Goal: Task Accomplishment & Management: Use online tool/utility

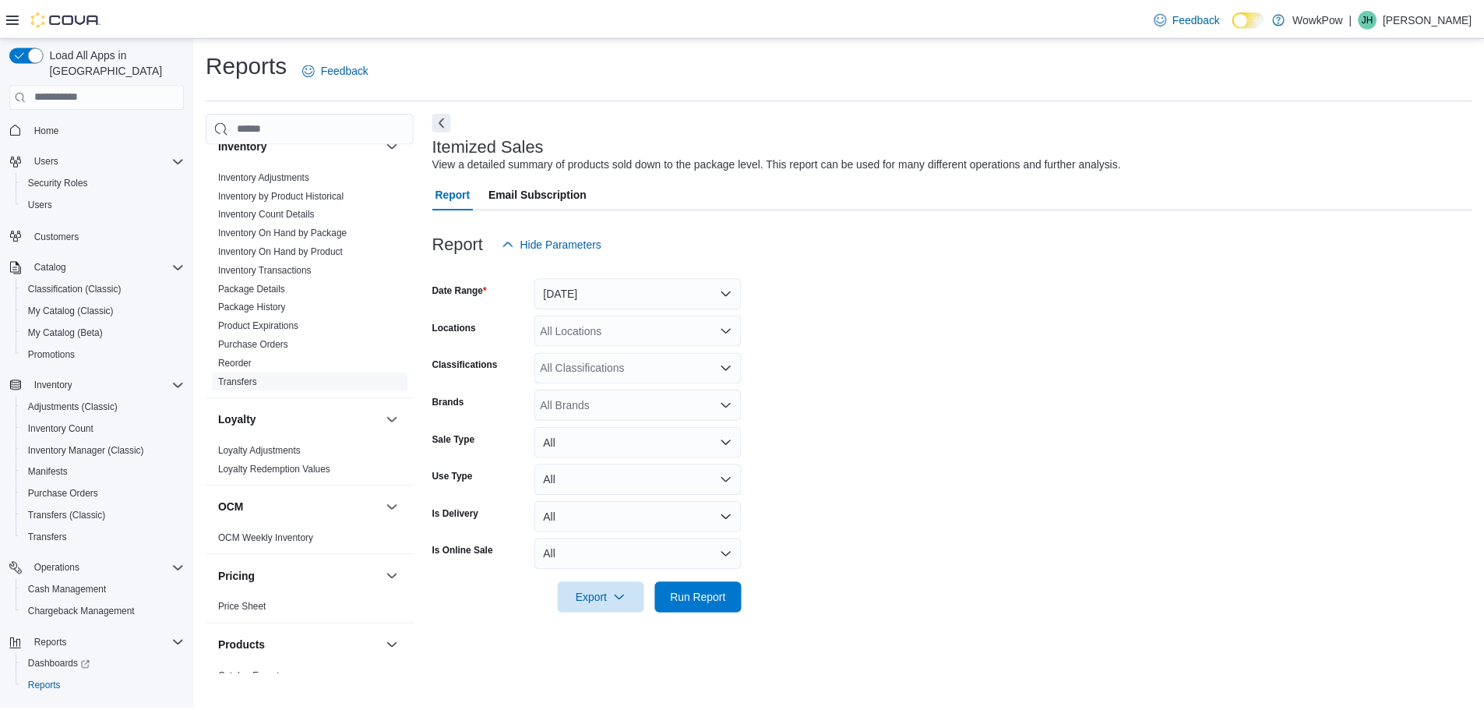
scroll to position [467, 0]
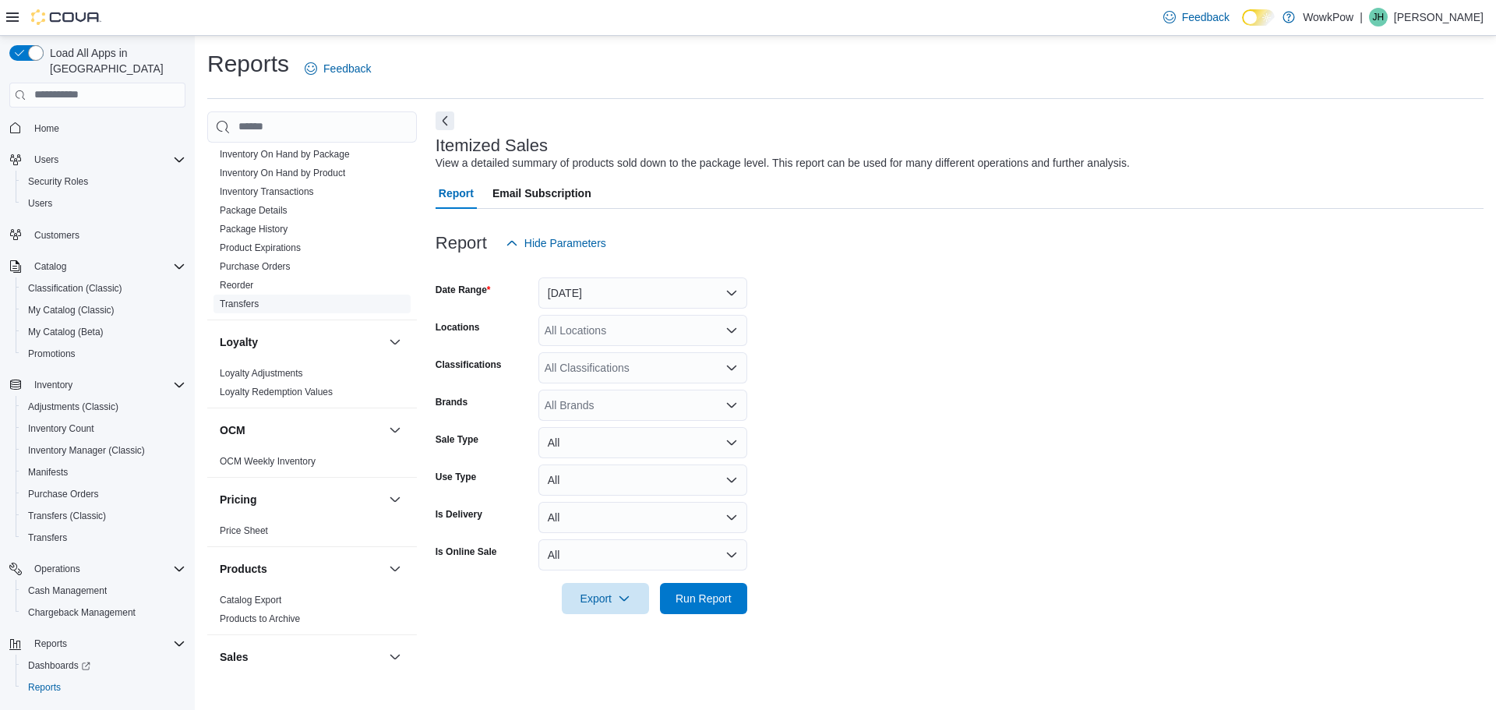
click at [252, 298] on link "Transfers" at bounding box center [239, 303] width 39 height 11
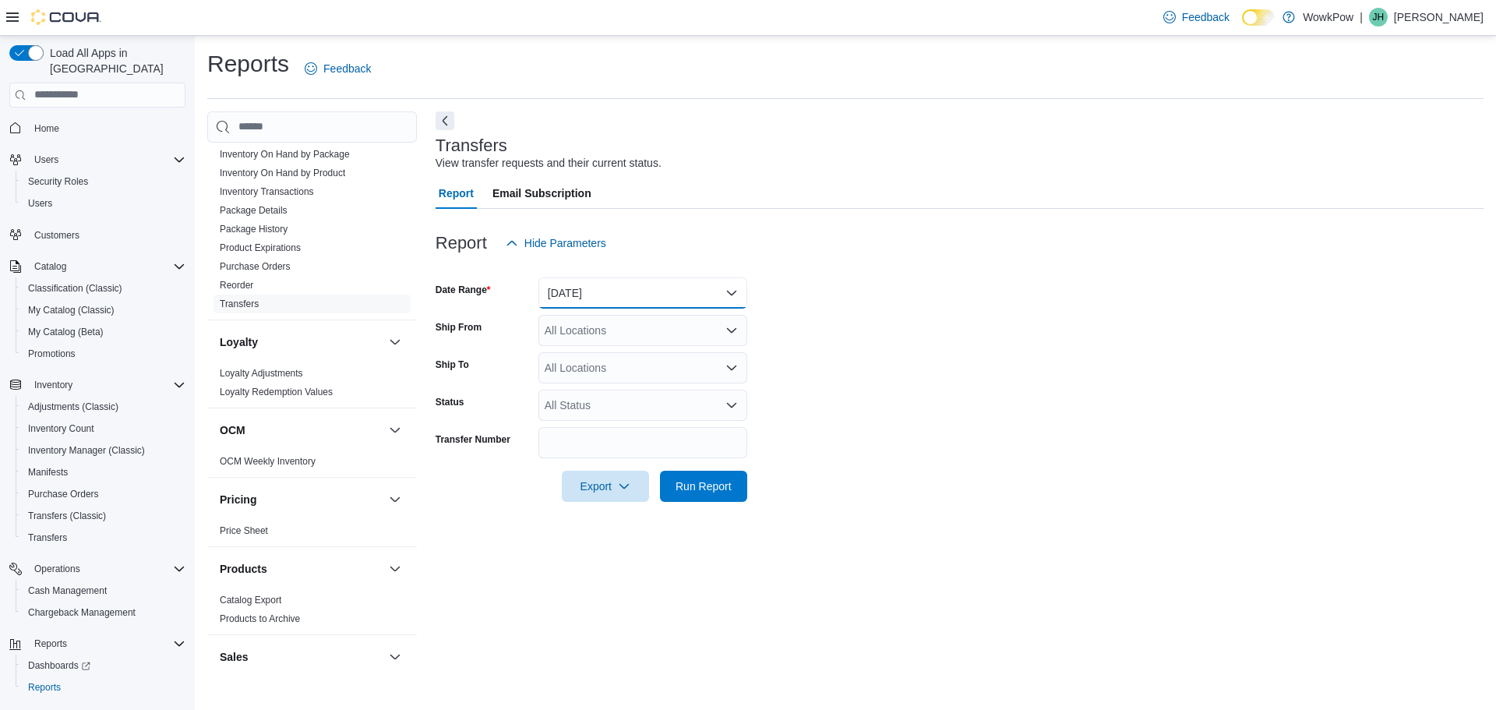
click at [648, 291] on button "Yesterday" at bounding box center [642, 292] width 209 height 31
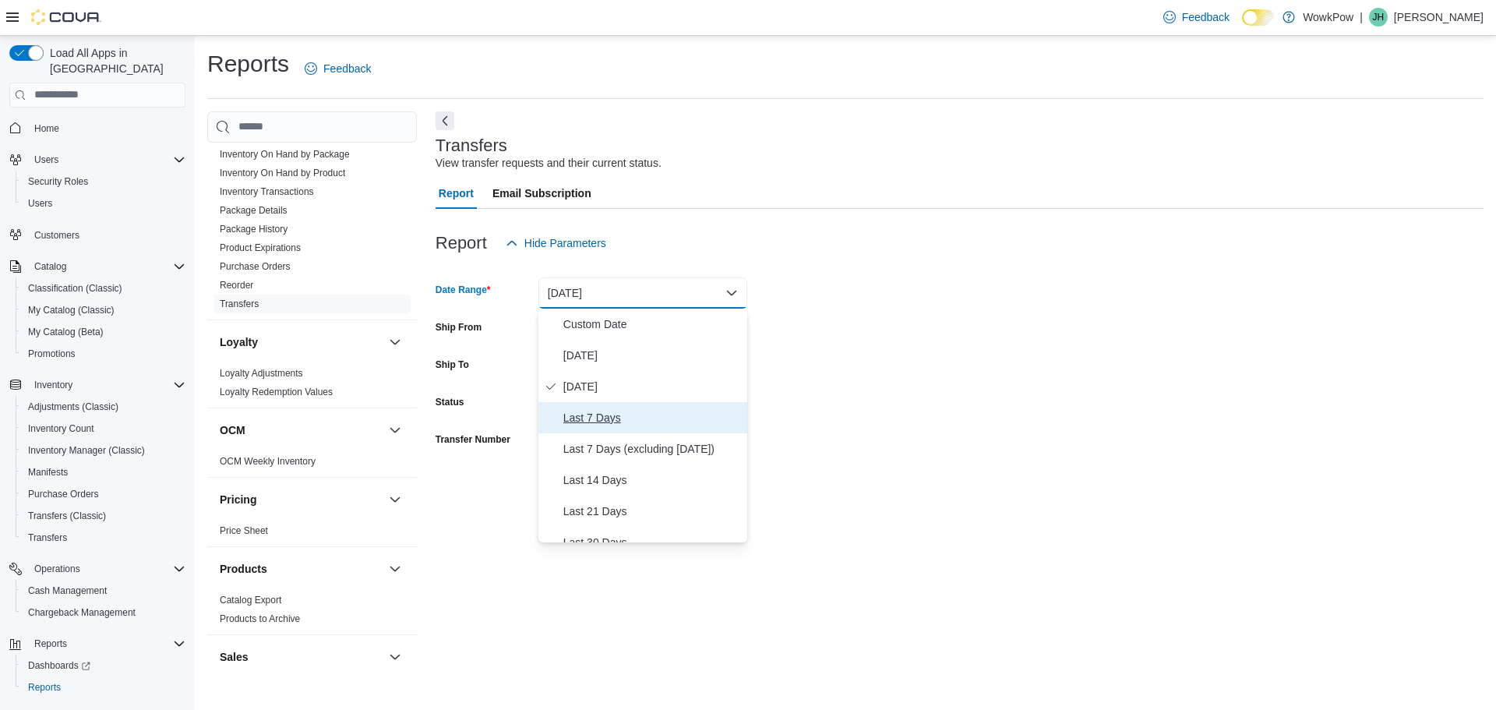
click at [626, 420] on span "Last 7 Days" at bounding box center [652, 417] width 178 height 19
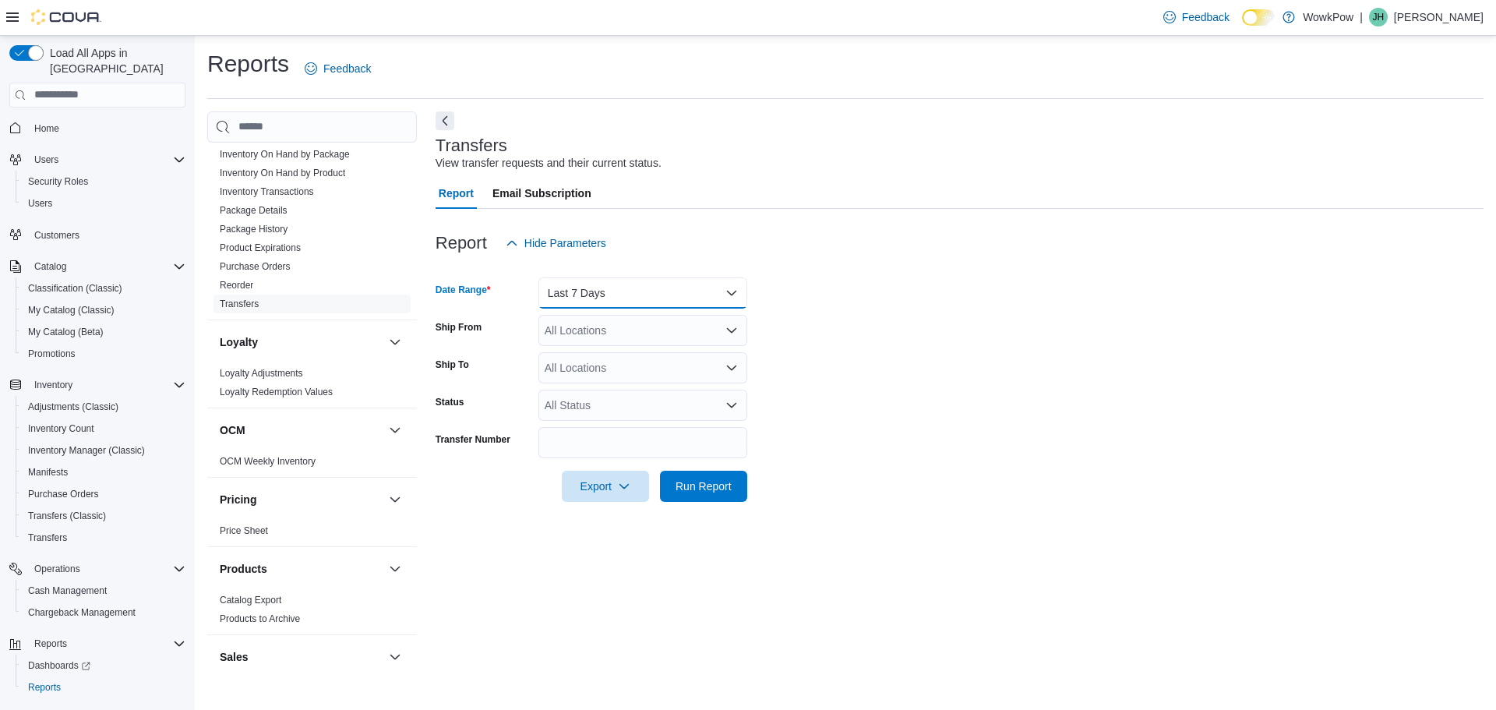
click at [719, 295] on button "Last 7 Days" at bounding box center [642, 292] width 209 height 31
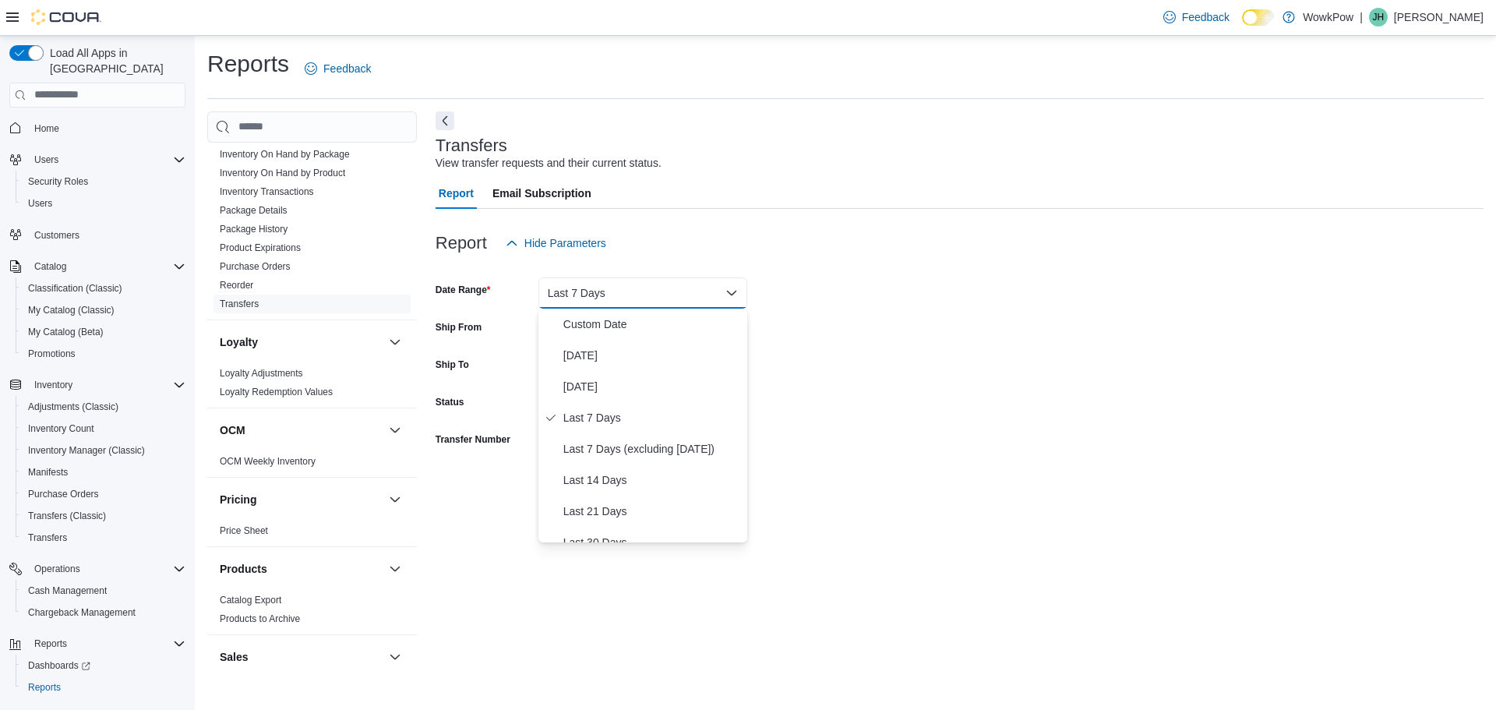
click at [961, 378] on form "Date Range Last 7 Days Ship From All Locations Ship To All Locations Status All…" at bounding box center [960, 380] width 1048 height 243
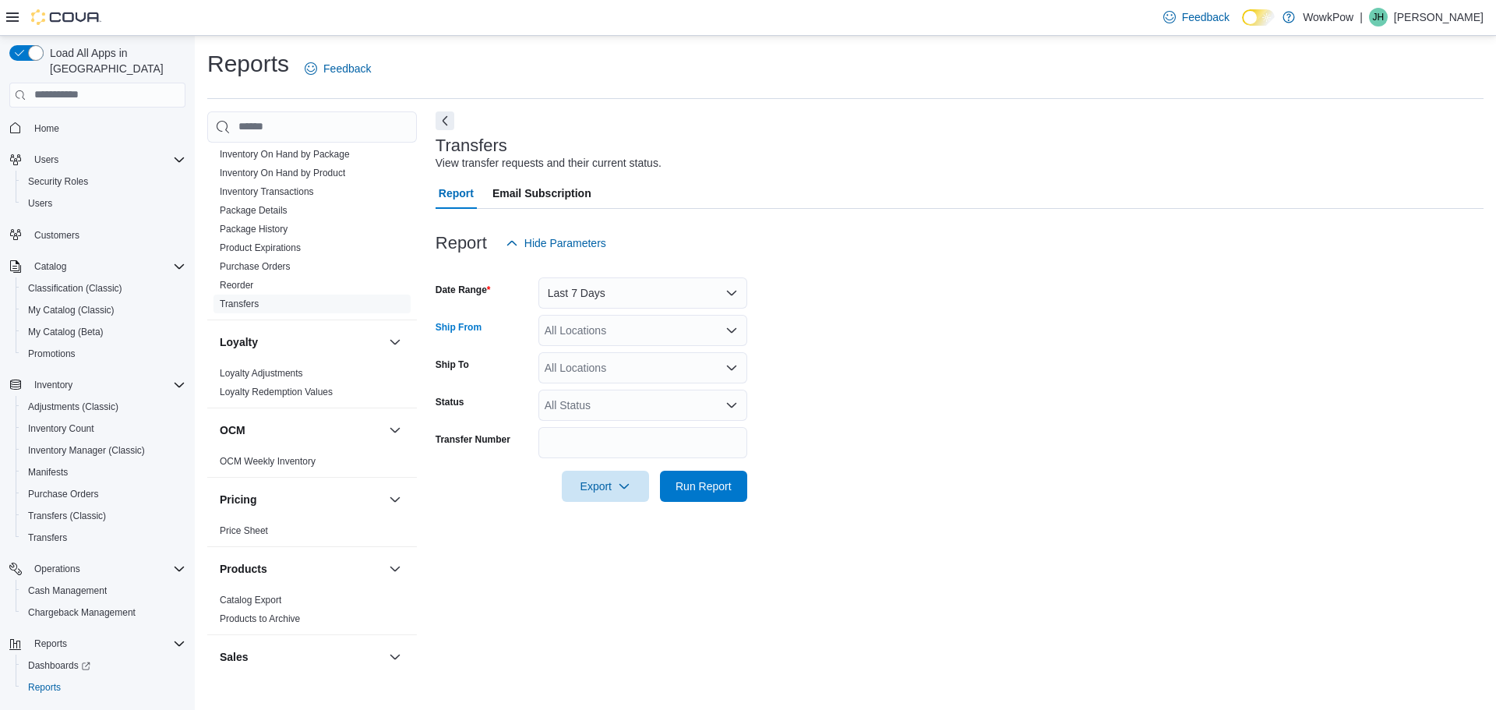
click at [728, 328] on icon "Open list of options" at bounding box center [731, 329] width 9 height 5
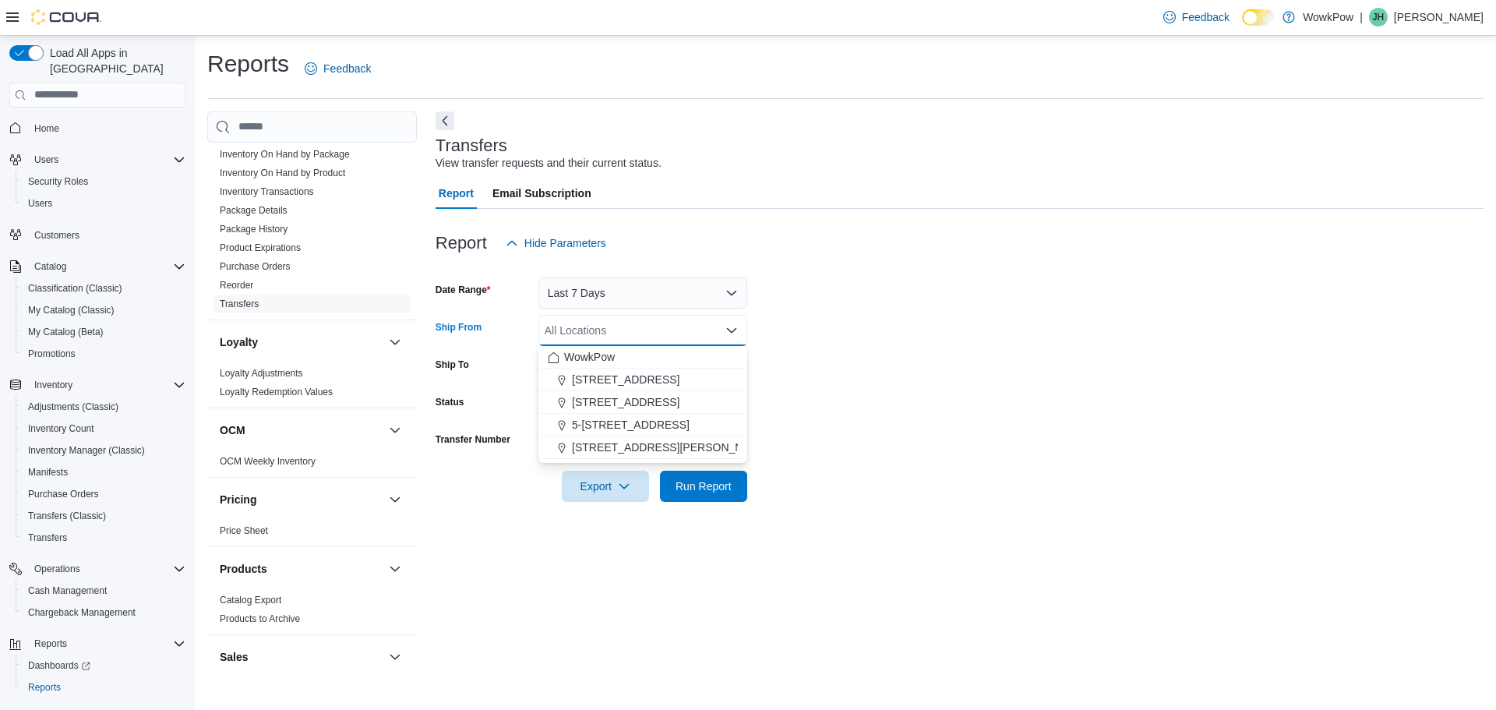
click at [954, 339] on form "Date Range Last 7 Days Ship From All Locations Combo box. Selected. Combo box i…" at bounding box center [960, 380] width 1048 height 243
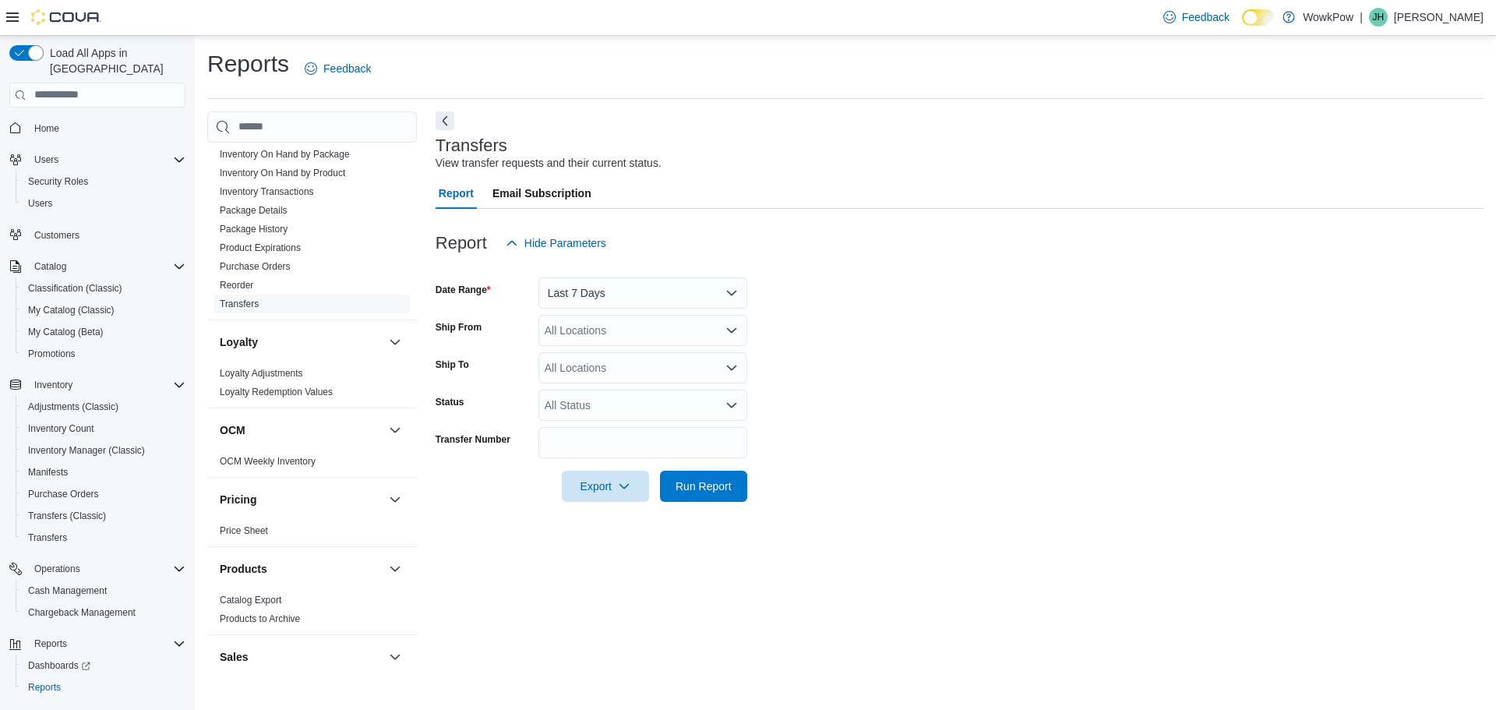
click at [666, 369] on div "All Locations" at bounding box center [642, 367] width 209 height 31
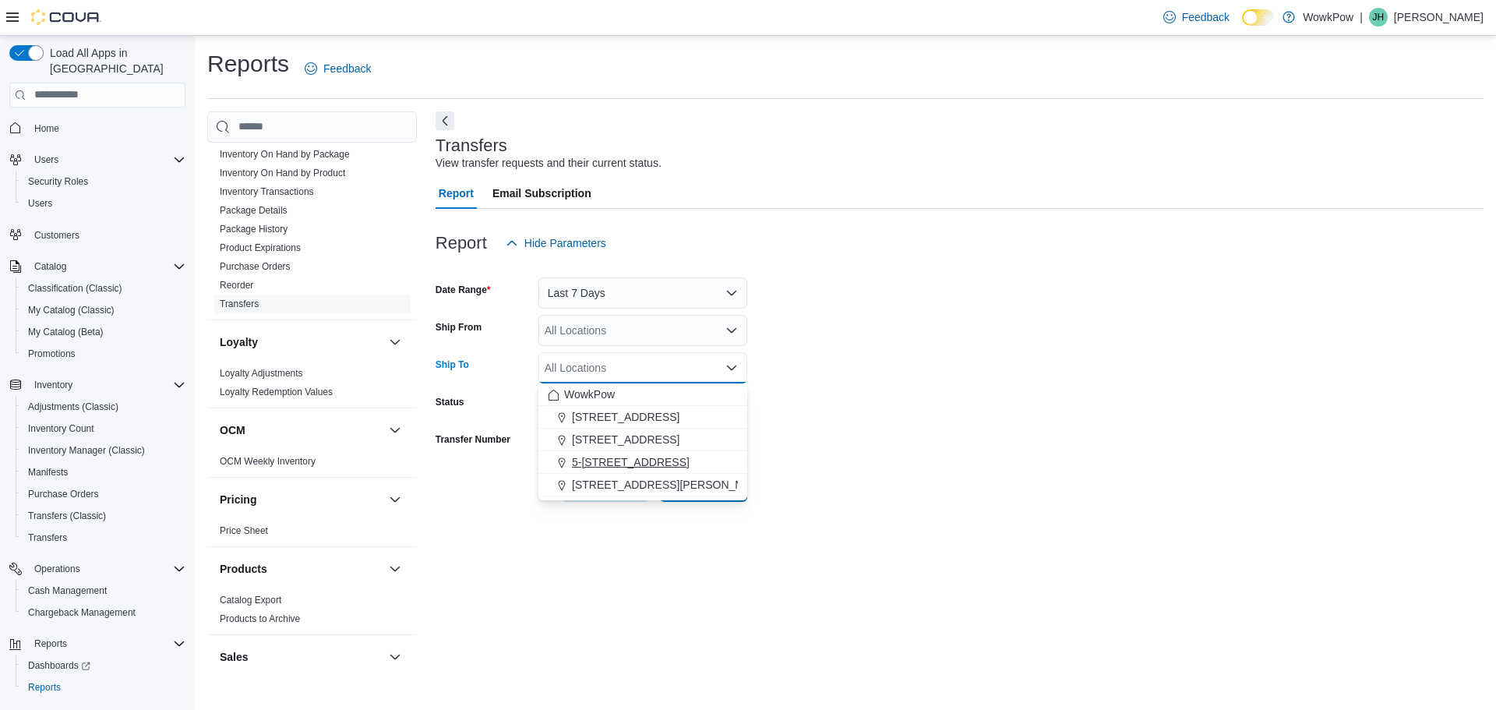
click at [628, 459] on span "5-[STREET_ADDRESS]" at bounding box center [631, 462] width 118 height 16
click at [858, 448] on form "Date Range Last 7 Days Ship From All Locations Ship To 5-1485 Inkster Blvd Winn…" at bounding box center [960, 380] width 1048 height 243
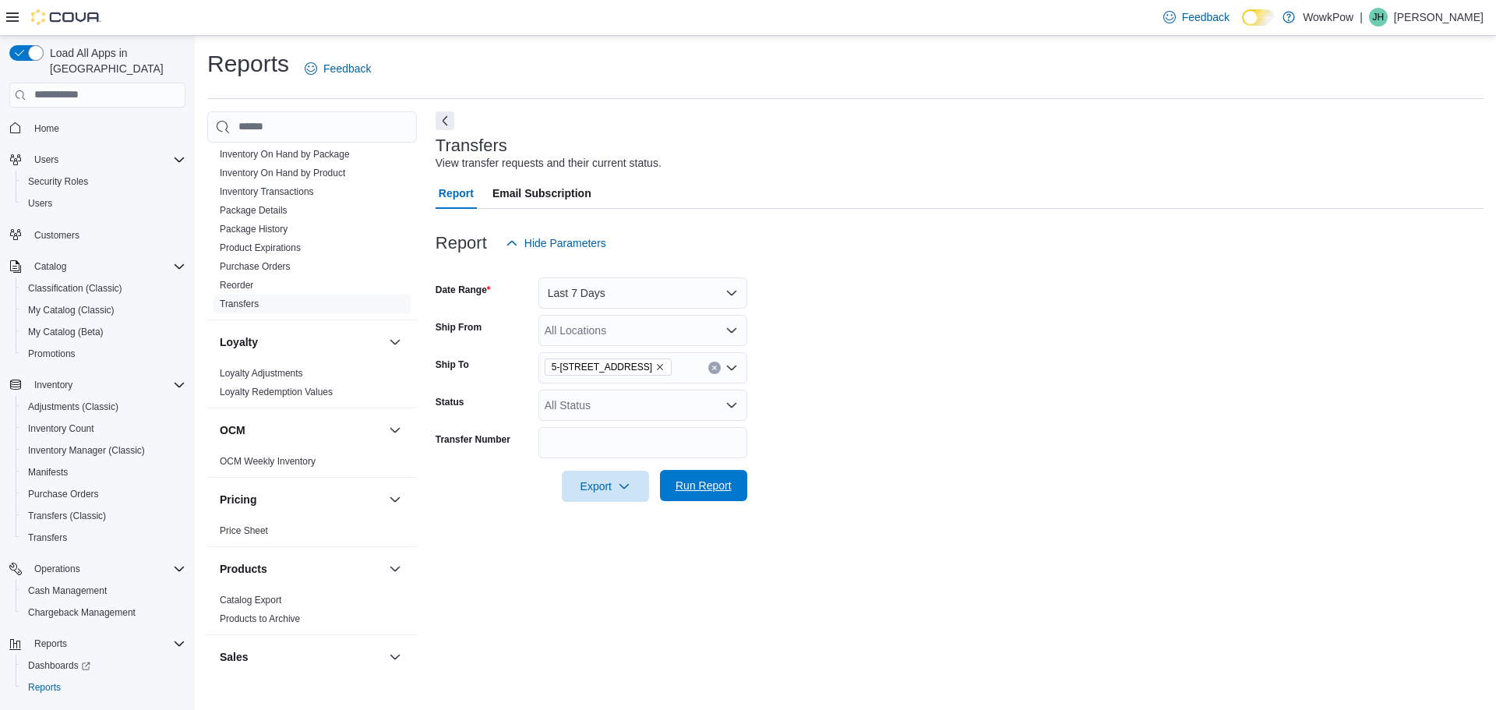
click at [731, 488] on span "Run Report" at bounding box center [703, 486] width 56 height 16
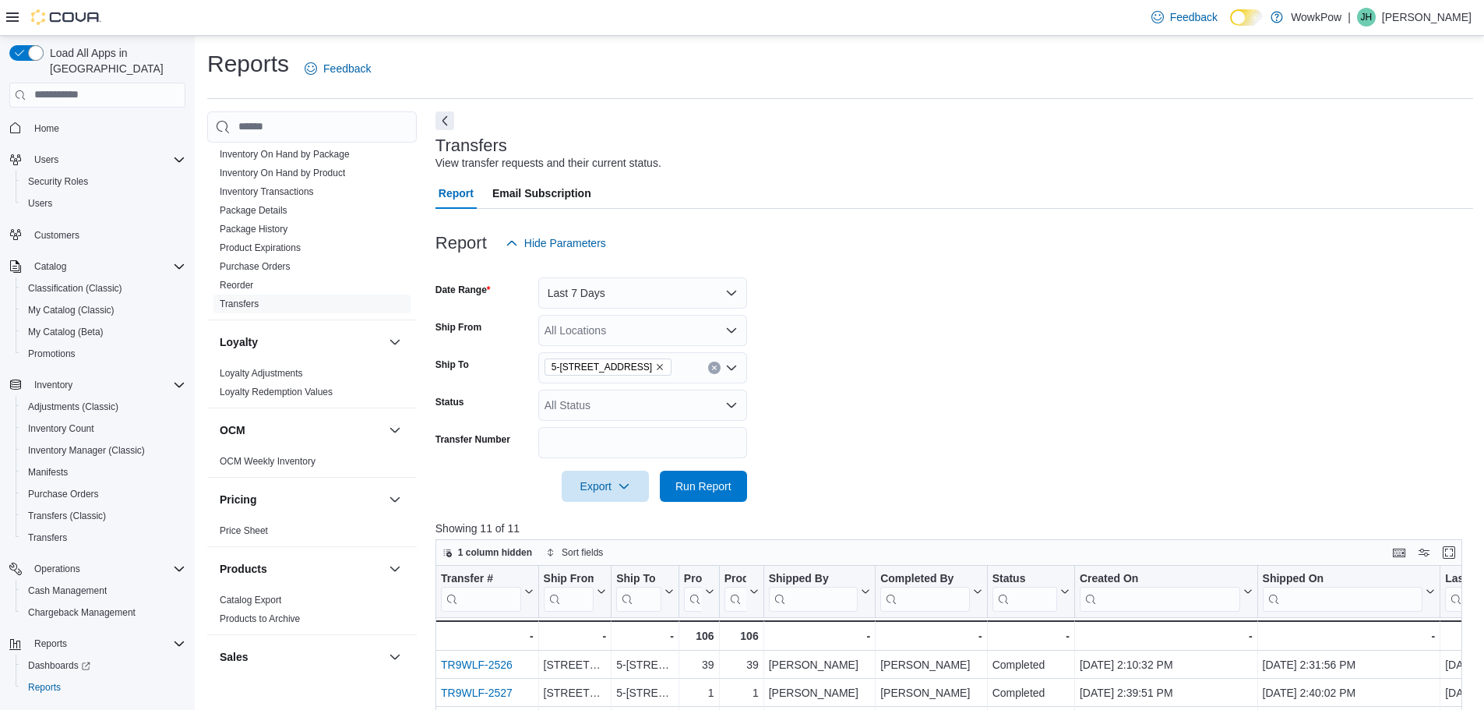
click at [712, 370] on icon "Clear input" at bounding box center [714, 368] width 6 height 6
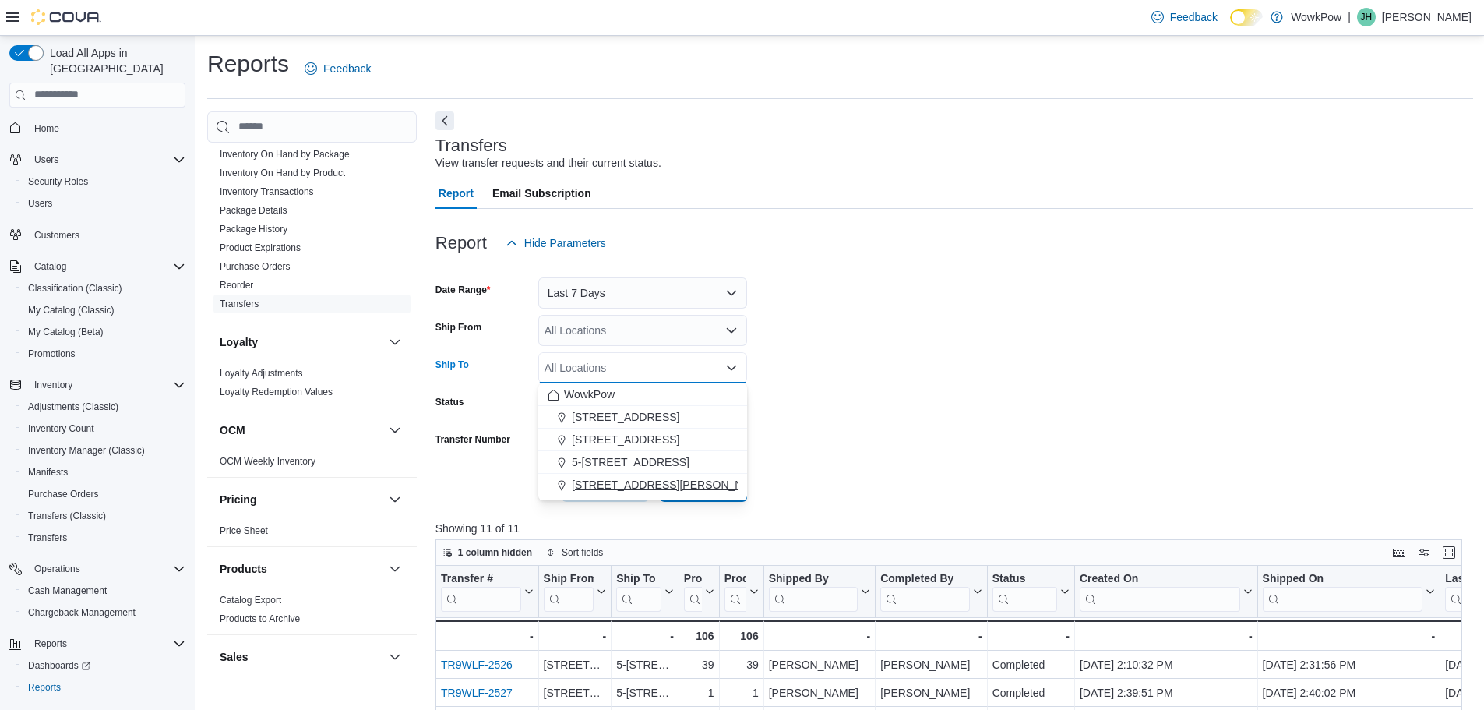
click at [648, 488] on span "[STREET_ADDRESS][PERSON_NAME]" at bounding box center [671, 485] width 198 height 16
click at [693, 492] on span "Run Report" at bounding box center [703, 486] width 56 height 16
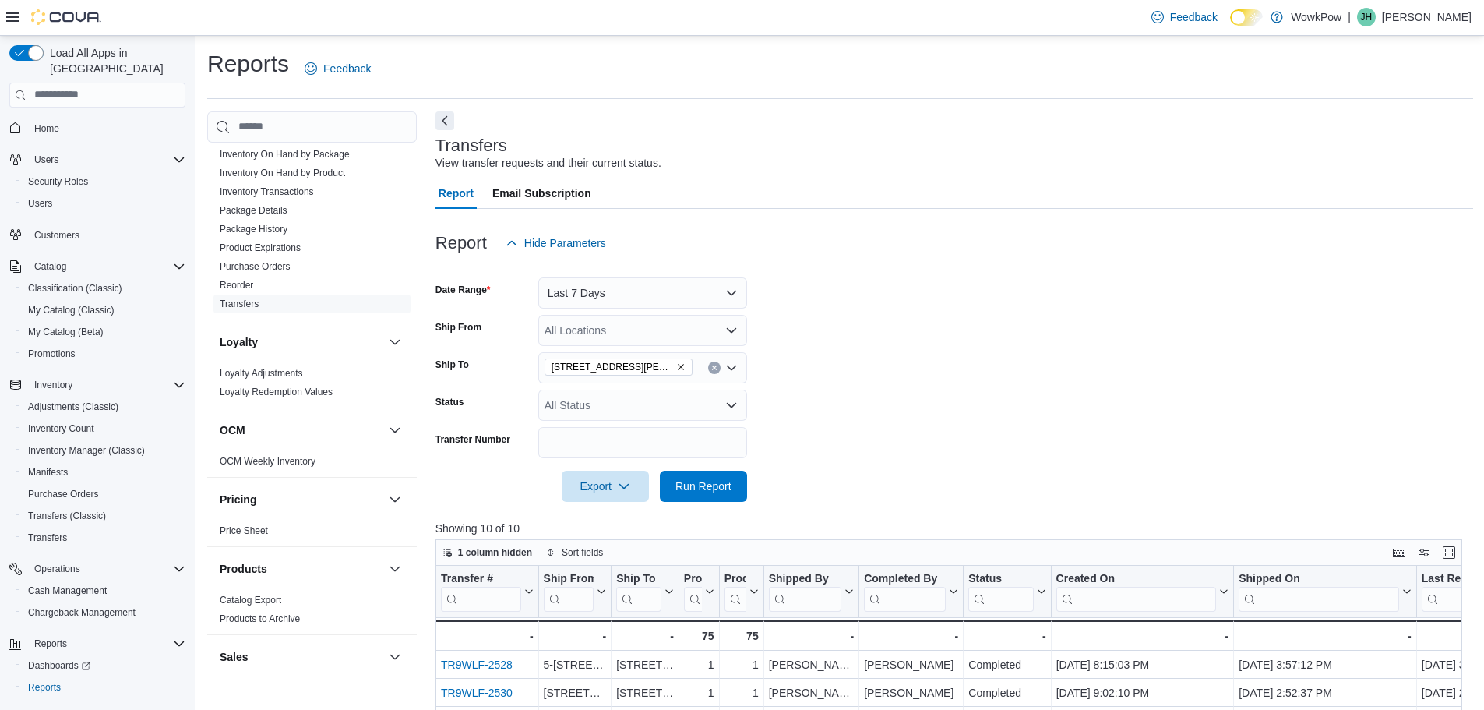
click at [885, 385] on form "Date Range Last 7 Days Ship From All Locations Ship To 68 Donald Street Winnpeg…" at bounding box center [955, 380] width 1038 height 243
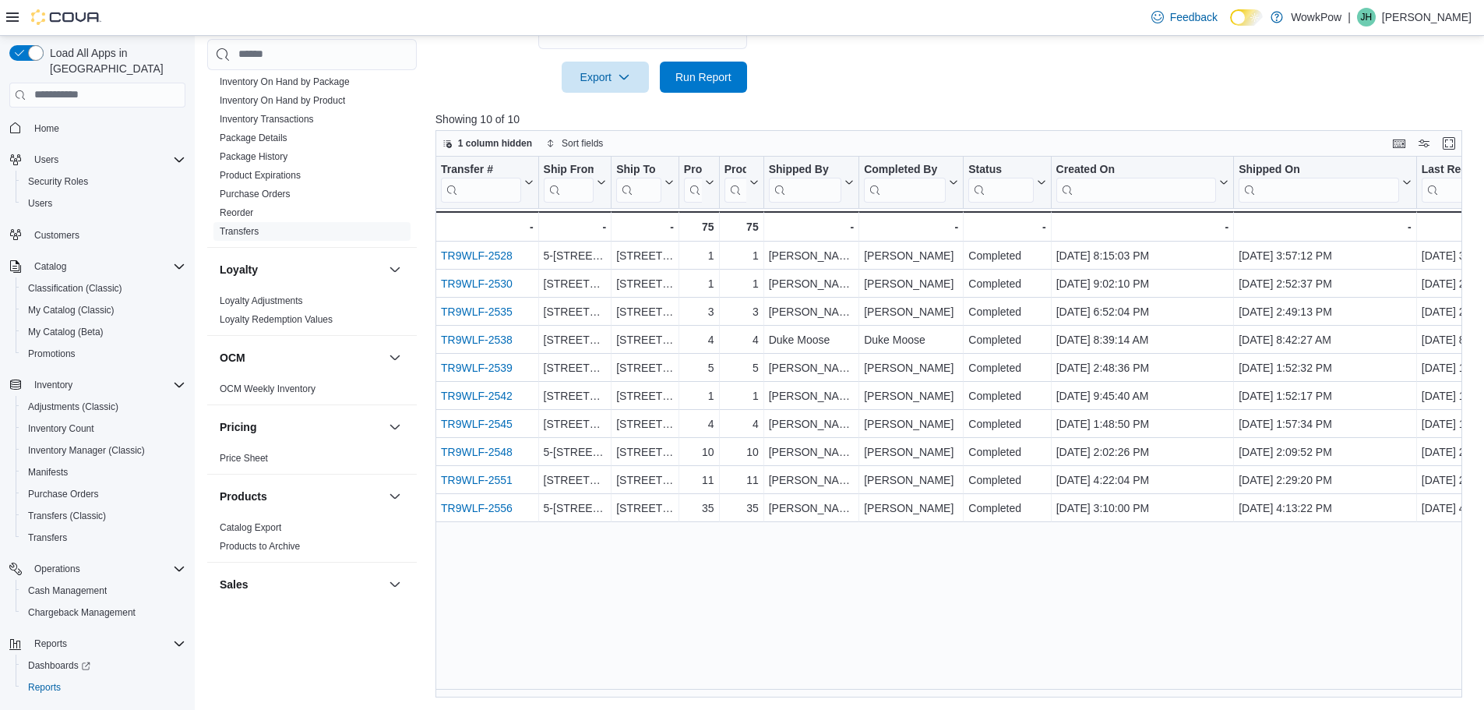
click at [556, 562] on div "Transfer # Click to view column header actions Ship From Click to view column h…" at bounding box center [955, 427] width 1038 height 541
